Goal: Information Seeking & Learning: Learn about a topic

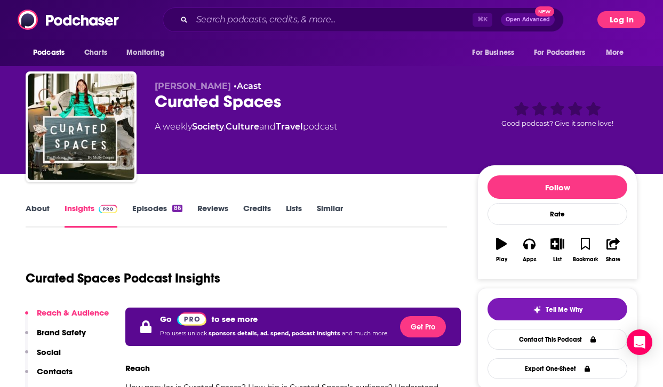
click at [621, 16] on button "Log In" at bounding box center [621, 19] width 48 height 17
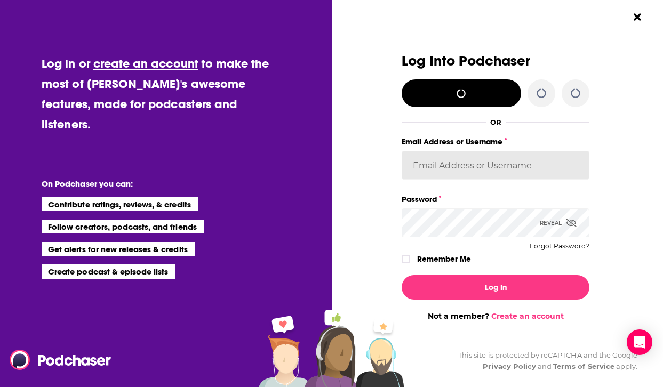
type input "[EMAIL_ADDRESS][DOMAIN_NAME]"
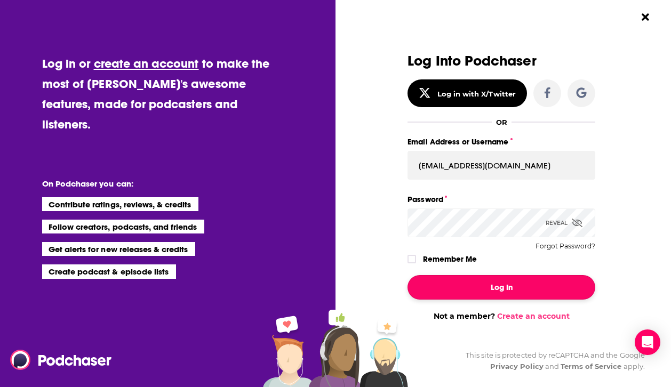
click at [527, 284] on button "Log In" at bounding box center [501, 287] width 188 height 25
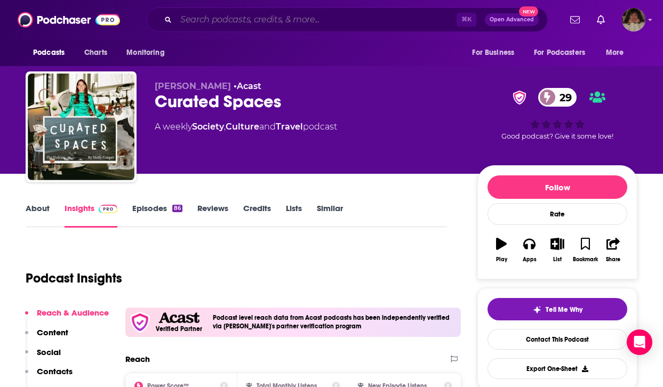
click at [264, 19] on input "Search podcasts, credits, & more..." at bounding box center [316, 19] width 281 height 17
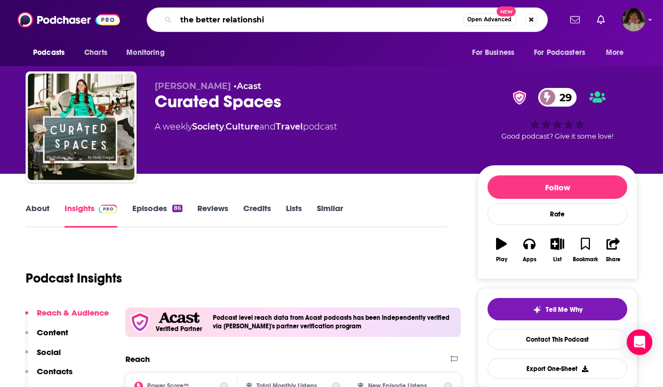
type input "the better relationship"
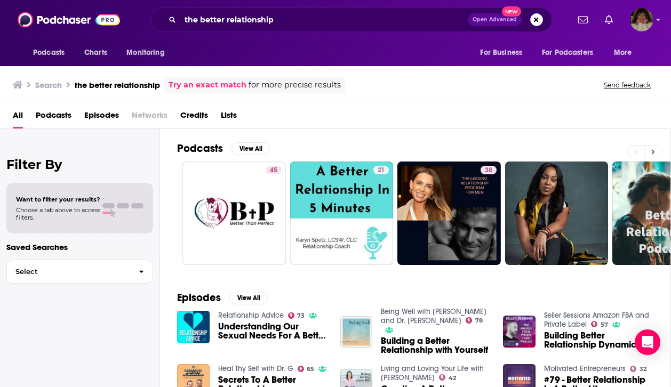
click at [654, 149] on icon at bounding box center [653, 151] width 4 height 7
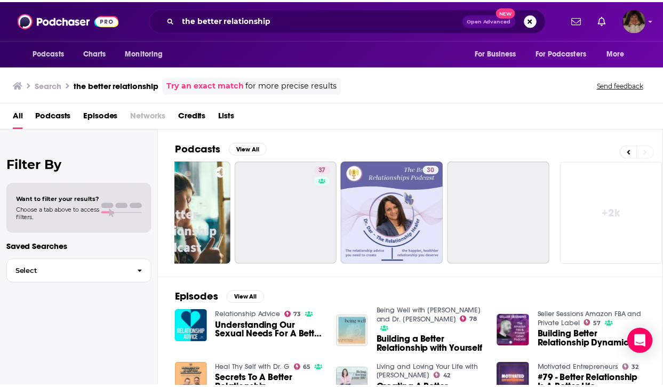
scroll to position [0, 486]
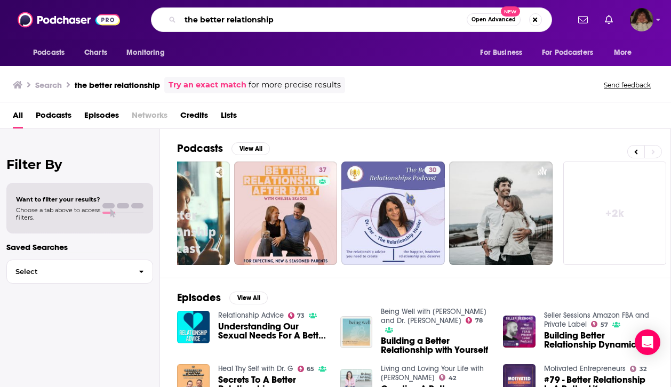
click at [323, 21] on input "the better relationship" at bounding box center [323, 19] width 286 height 17
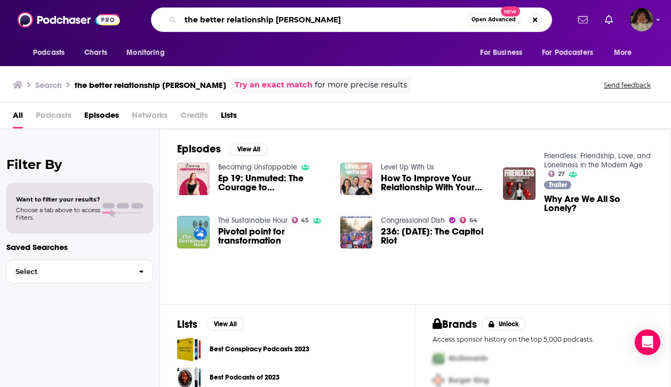
drag, startPoint x: 353, startPoint y: 18, endPoint x: 171, endPoint y: 12, distance: 182.0
click at [171, 12] on div "the better relationship [PERSON_NAME] Open Advanced New" at bounding box center [351, 19] width 401 height 25
drag, startPoint x: 341, startPoint y: 16, endPoint x: 174, endPoint y: 9, distance: 166.6
click at [174, 9] on div "the better relationship [PERSON_NAME] Open Advanced New" at bounding box center [351, 19] width 401 height 25
type input "friendless"
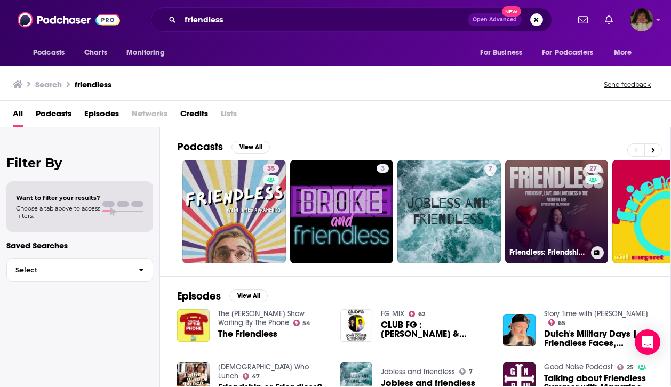
click at [544, 213] on link "27 Friendless: Friendship, Love, and Loneliness in the Modern Age" at bounding box center [556, 211] width 103 height 103
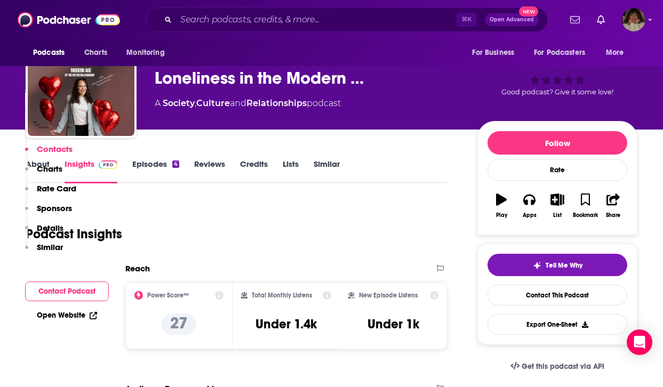
scroll to position [27, 0]
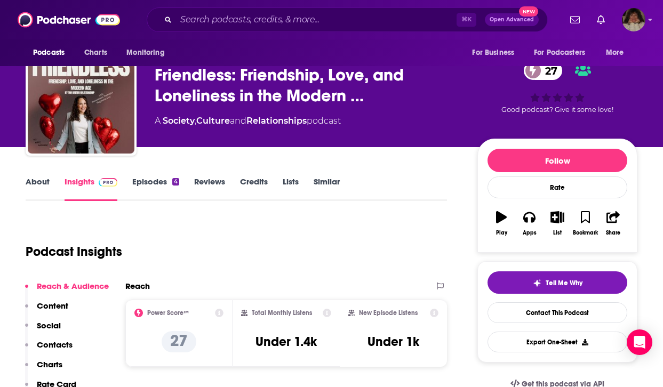
click at [43, 179] on link "About" at bounding box center [38, 189] width 24 height 25
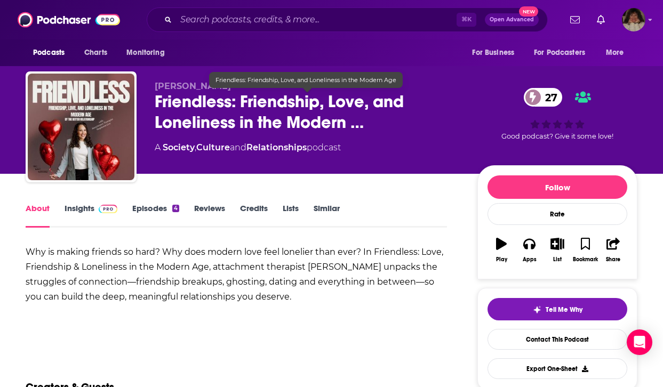
click at [361, 122] on span "Friendless: Friendship, Love, and Loneliness in the Modern …" at bounding box center [308, 112] width 306 height 42
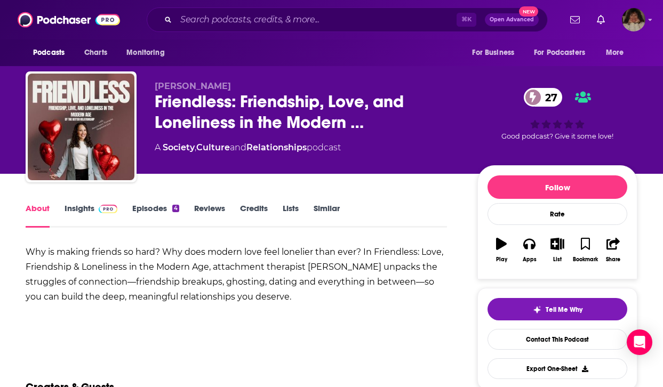
click at [375, 250] on b "Why is making friends so hard? Why does modern love feel lonelier than ever? In…" at bounding box center [235, 274] width 418 height 55
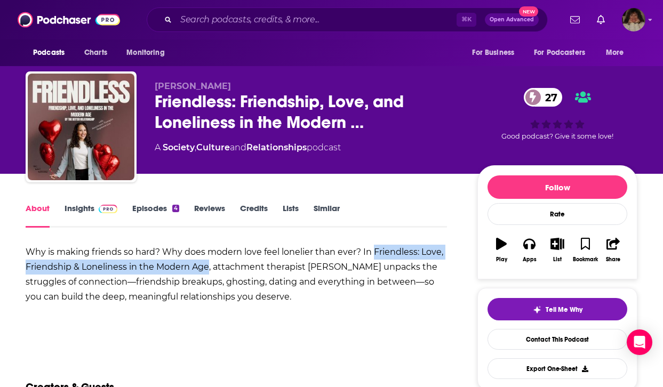
drag, startPoint x: 375, startPoint y: 250, endPoint x: 209, endPoint y: 268, distance: 167.4
click at [209, 268] on b "Why is making friends so hard? Why does modern love feel lonelier than ever? In…" at bounding box center [235, 274] width 418 height 55
copy b "Friendless: Love, Friendship & Loneliness in the Modern Age"
